Goal: Transaction & Acquisition: Book appointment/travel/reservation

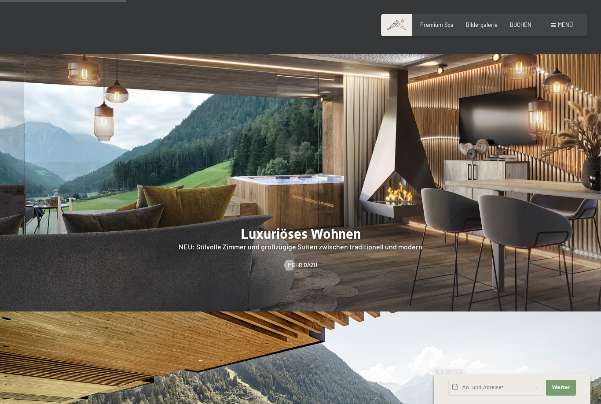
scroll to position [1281, 0]
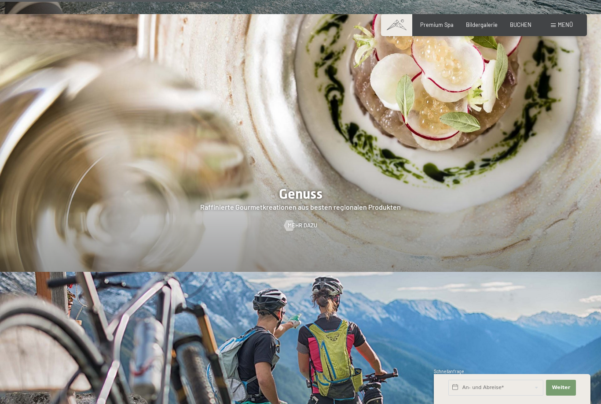
click at [560, 22] on span "Menü" at bounding box center [565, 24] width 15 height 7
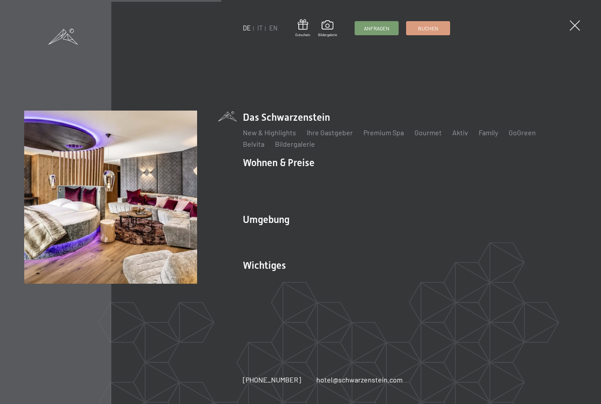
click at [342, 180] on link "Zimmer & Preise" at bounding box center [336, 178] width 51 height 8
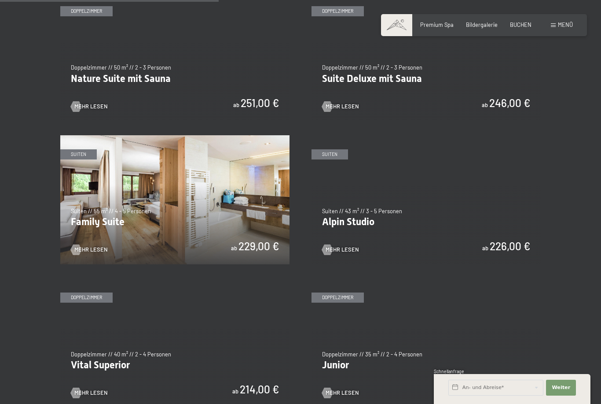
scroll to position [763, 0]
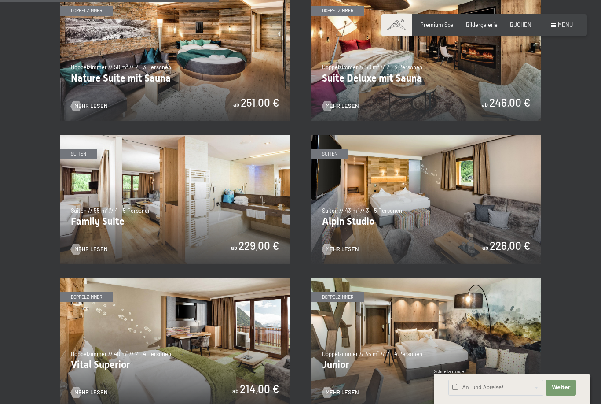
click at [246, 210] on img at bounding box center [174, 199] width 229 height 129
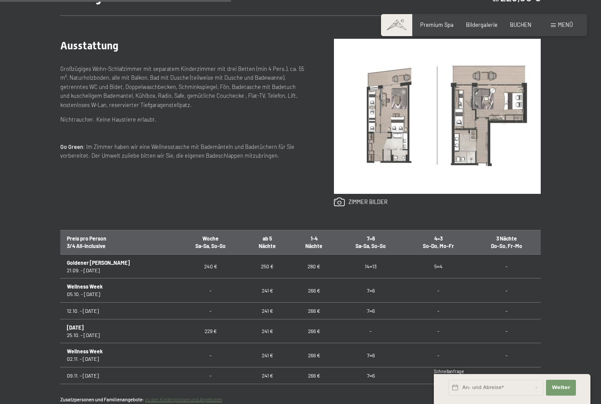
scroll to position [356, 0]
click at [378, 207] on link at bounding box center [361, 203] width 54 height 10
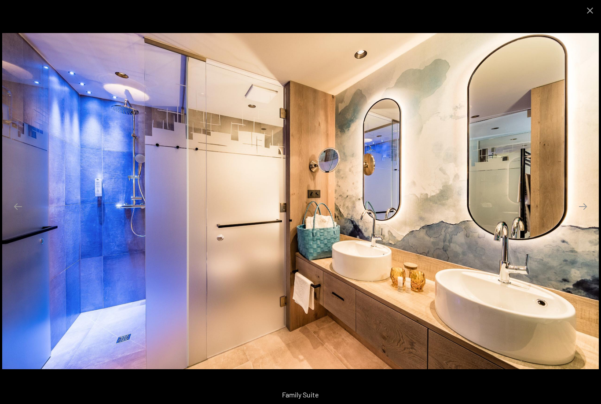
click at [597, 8] on button "Close gallery" at bounding box center [590, 10] width 22 height 21
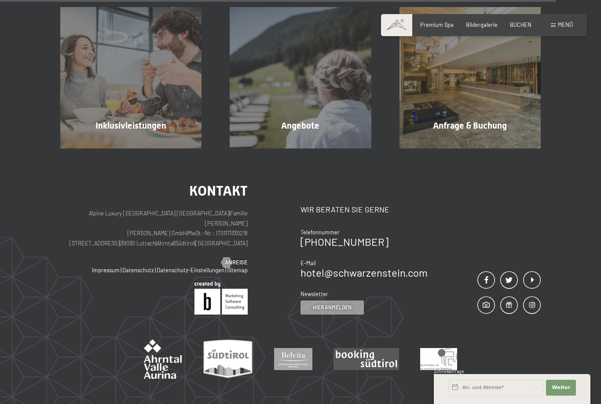
scroll to position [868, 0]
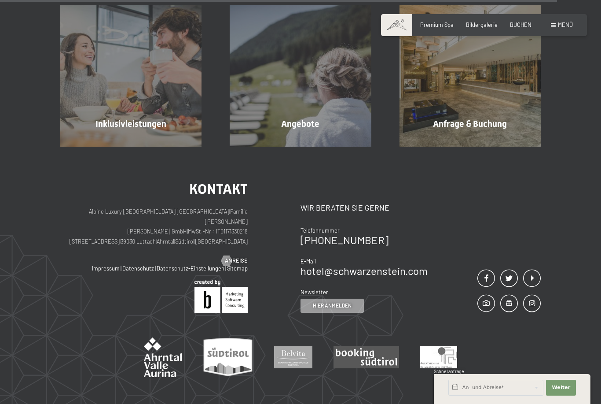
click at [165, 140] on div "Inklusivleistungen Mehr erfahren" at bounding box center [130, 75] width 169 height 141
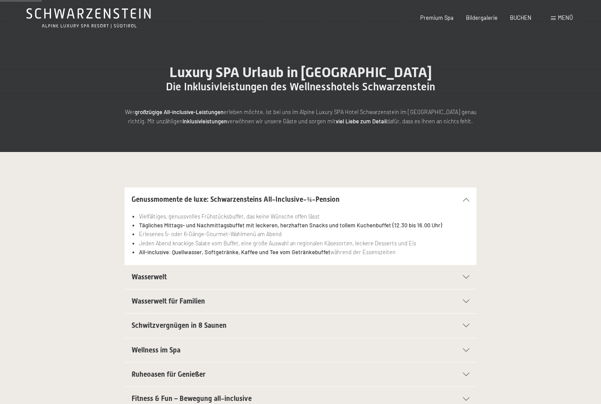
scroll to position [85, 0]
